Goal: Transaction & Acquisition: Purchase product/service

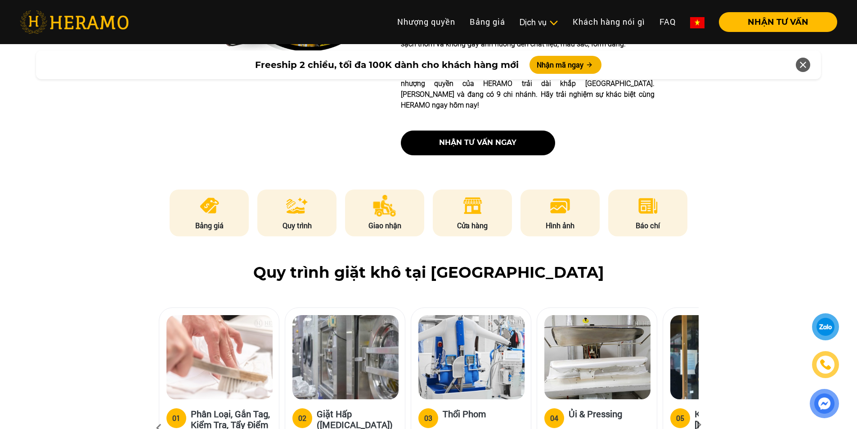
scroll to position [360, 0]
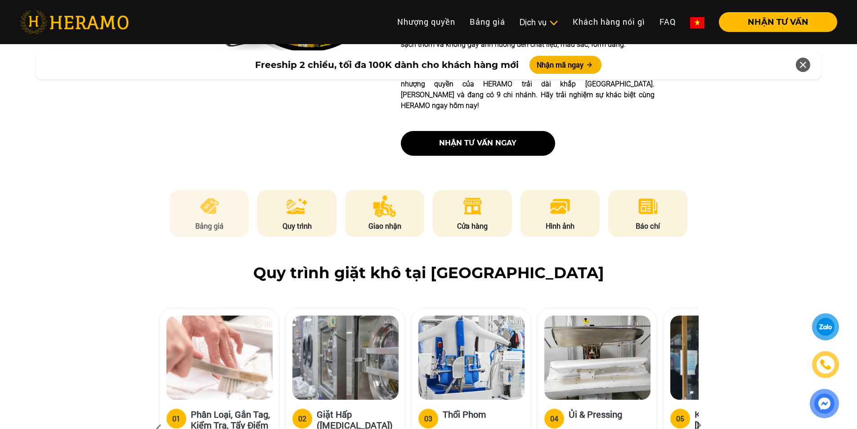
click at [222, 220] on p "Bảng giá" at bounding box center [209, 225] width 79 height 11
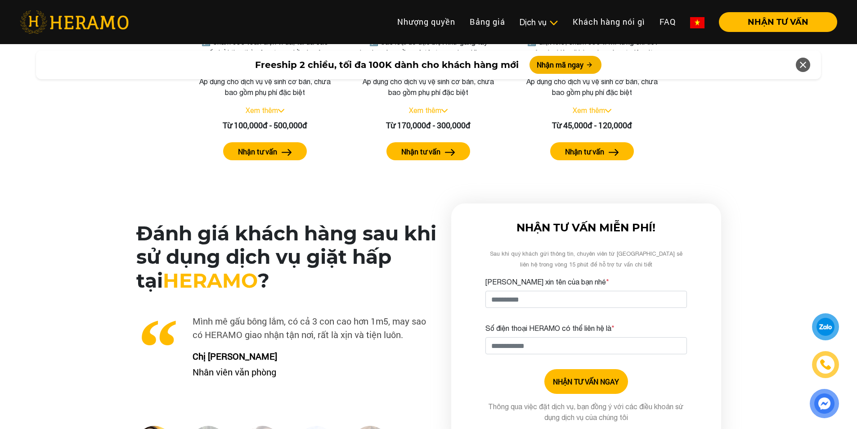
scroll to position [1839, 0]
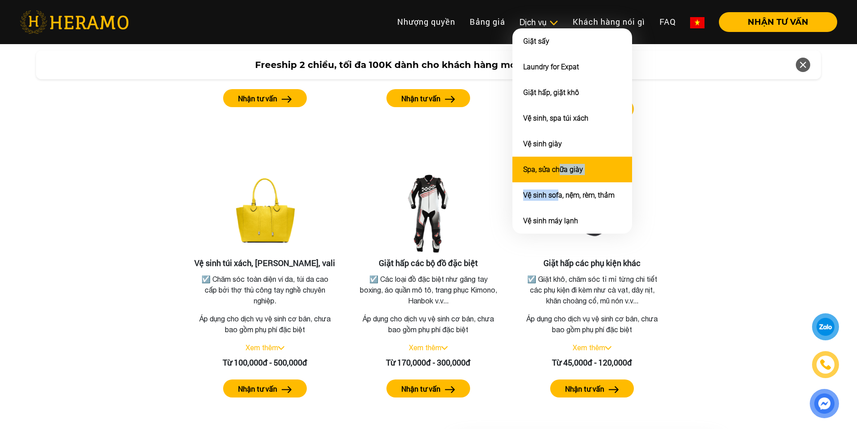
drag, startPoint x: 559, startPoint y: 188, endPoint x: 559, endPoint y: 171, distance: 17.1
click at [559, 171] on ul "Giặt sấy Laundry for Expat Giặt hấp, giặt khô Vệ sinh, spa túi xách Vệ sinh già…" at bounding box center [573, 130] width 120 height 205
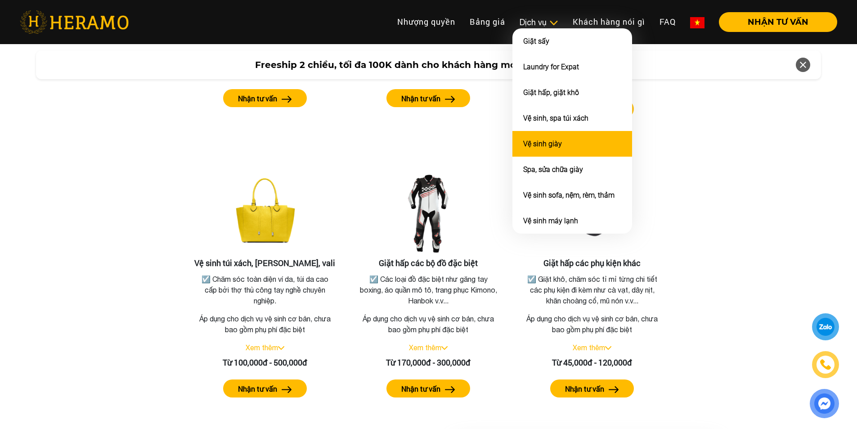
click at [528, 134] on li "Vệ sinh giày" at bounding box center [573, 144] width 120 height 26
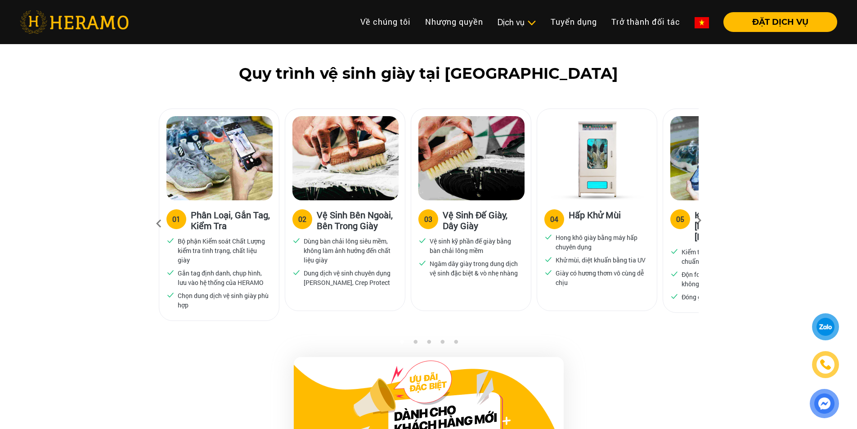
scroll to position [540, 0]
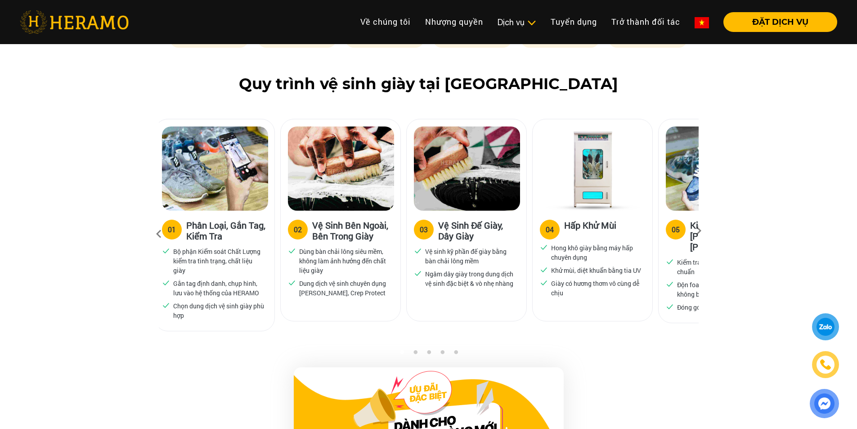
drag, startPoint x: 503, startPoint y: 227, endPoint x: 352, endPoint y: 236, distance: 151.0
click at [438, 236] on h3 "Vệ Sinh Đế Giày, Dây Giày" at bounding box center [478, 231] width 81 height 22
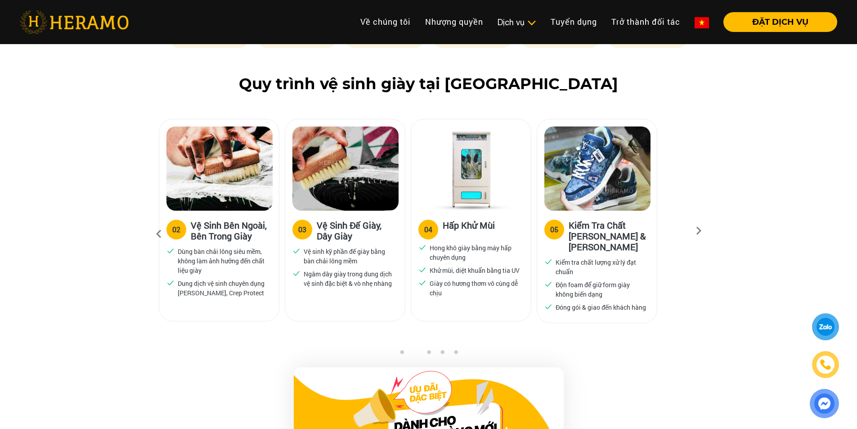
drag, startPoint x: 463, startPoint y: 222, endPoint x: 256, endPoint y: 232, distance: 206.8
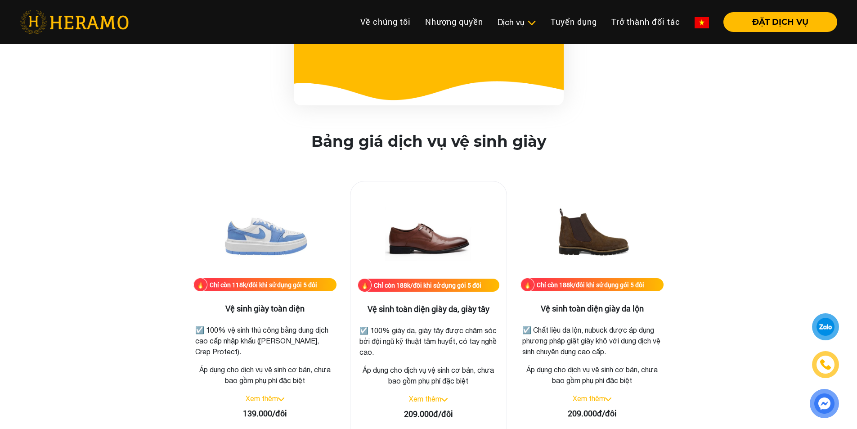
scroll to position [1170, 0]
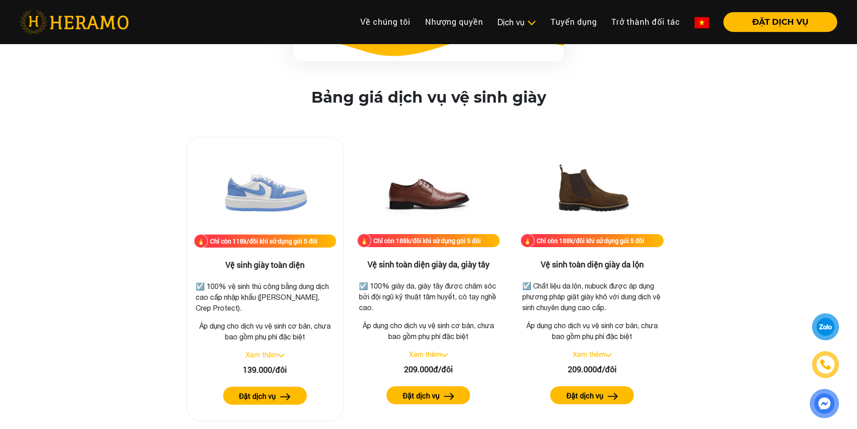
click at [276, 355] on link "Xem thêm" at bounding box center [262, 355] width 32 height 8
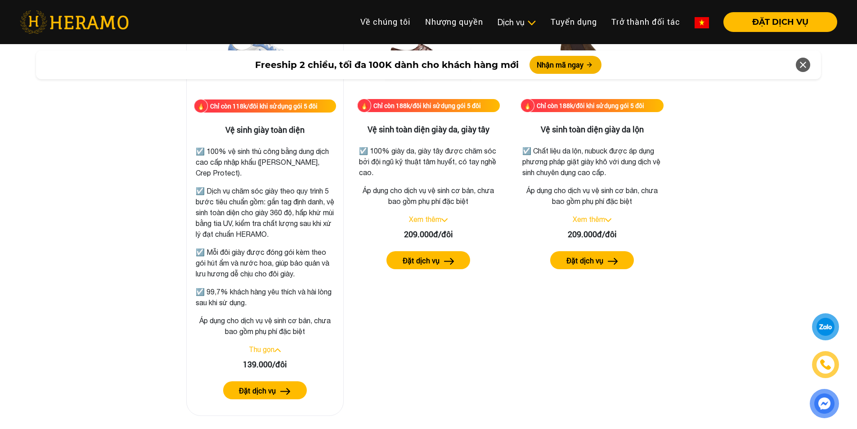
scroll to position [570, 0]
